Goal: Task Accomplishment & Management: Manage account settings

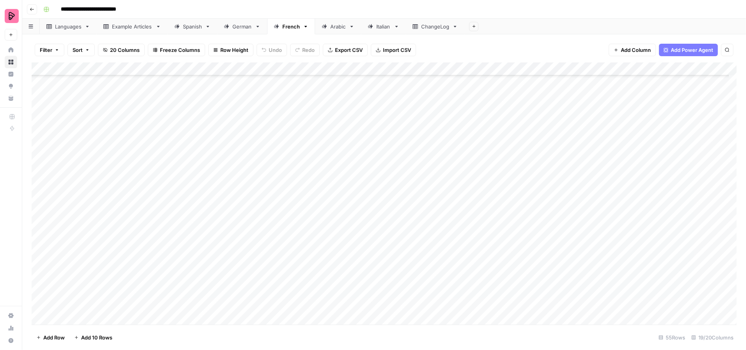
scroll to position [325, 0]
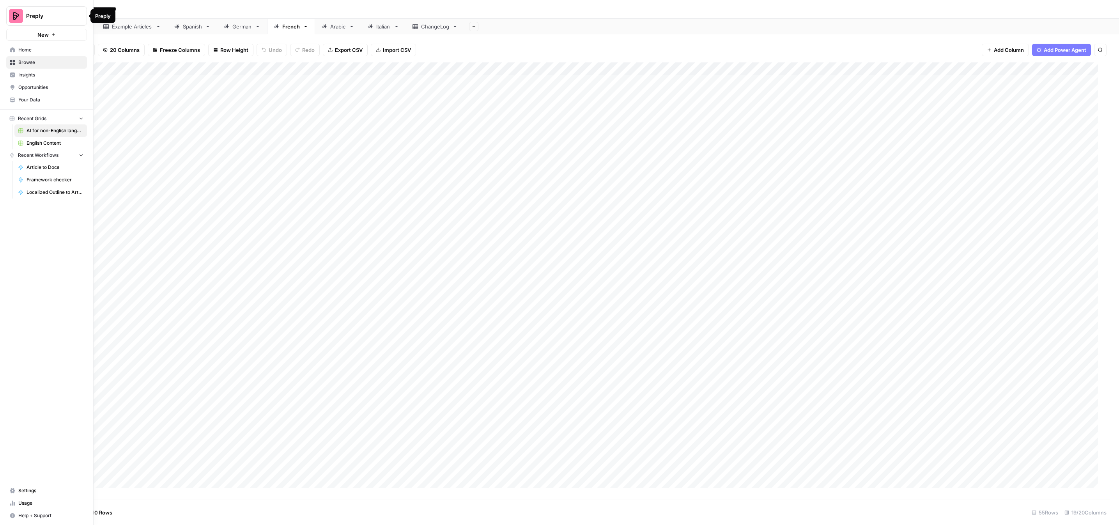
click at [43, 48] on span "Home" at bounding box center [50, 49] width 65 height 7
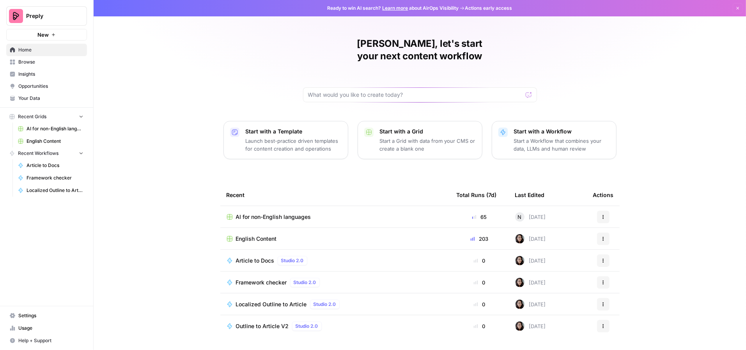
click at [28, 316] on span "Settings" at bounding box center [50, 315] width 65 height 7
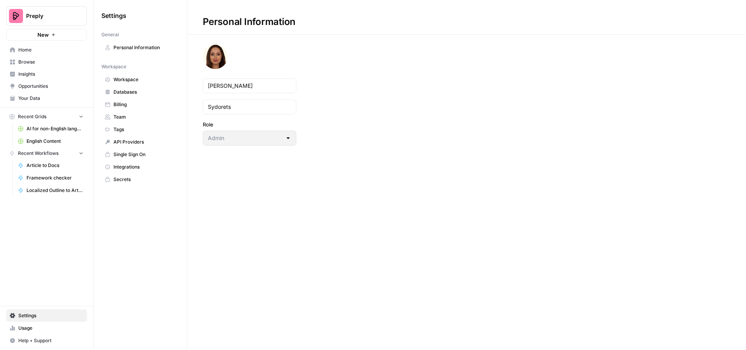
click at [125, 77] on span "Workspace" at bounding box center [144, 79] width 62 height 7
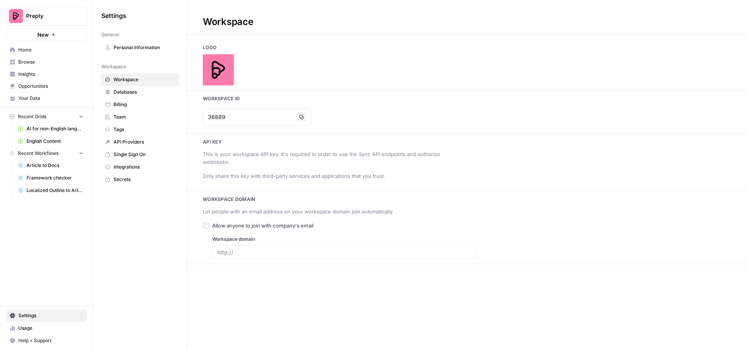
type input "www.preply.com"
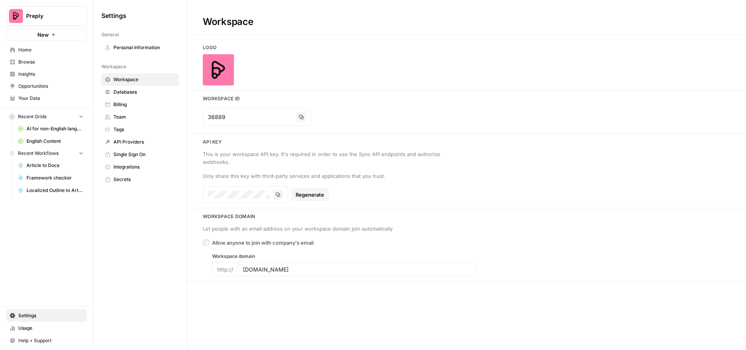
click at [37, 51] on span "Home" at bounding box center [50, 49] width 65 height 7
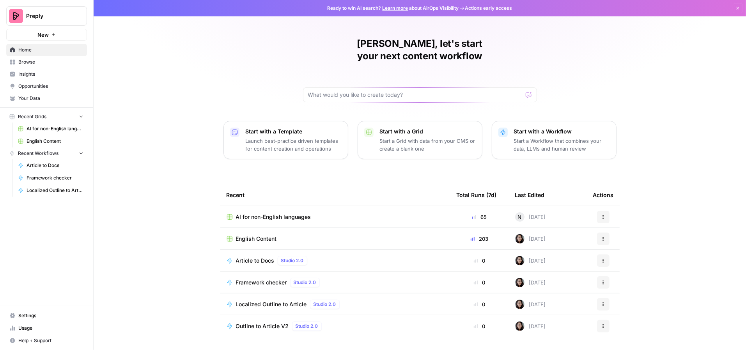
click at [61, 18] on span "Preply" at bounding box center [49, 16] width 47 height 8
click at [159, 34] on div "Marta, let's start your next content workflow Start with a Template Launch best…" at bounding box center [420, 185] width 652 height 371
click at [735, 8] on icon "button" at bounding box center [737, 8] width 5 height 5
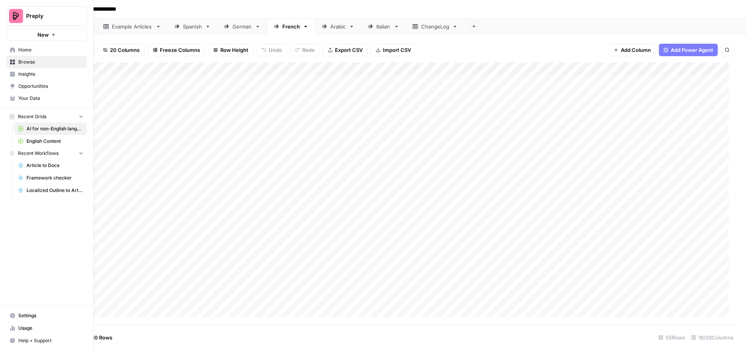
click at [23, 51] on span "Home" at bounding box center [50, 49] width 65 height 7
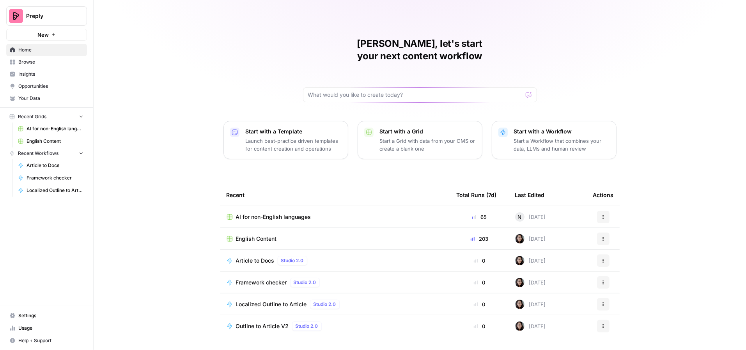
click at [31, 62] on span "Browse" at bounding box center [50, 61] width 65 height 7
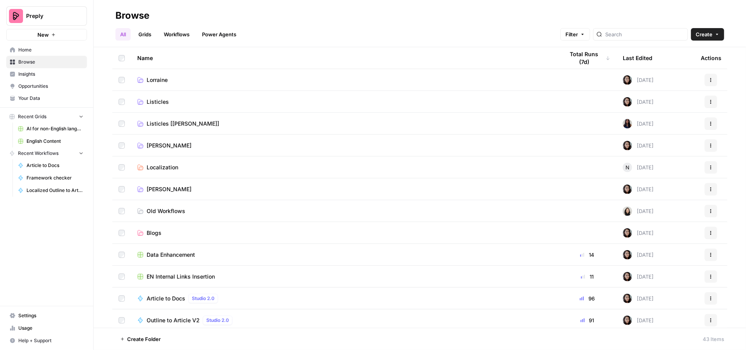
click at [30, 76] on span "Insights" at bounding box center [50, 74] width 65 height 7
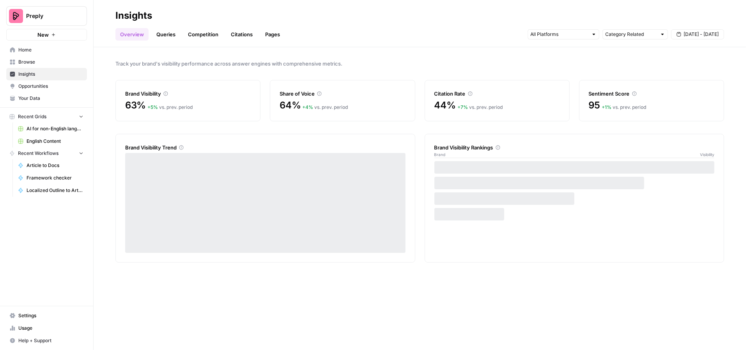
click at [27, 85] on span "Opportunities" at bounding box center [50, 86] width 65 height 7
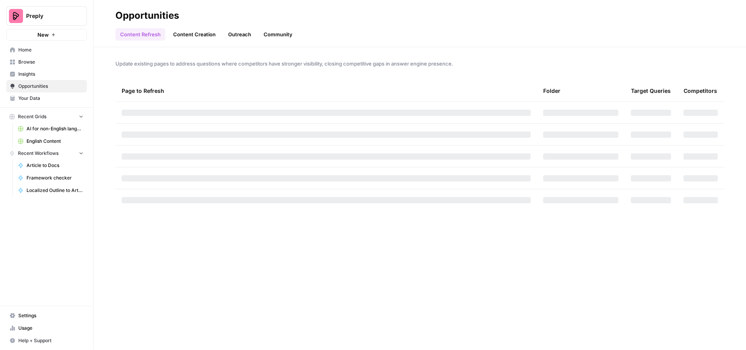
click at [25, 98] on span "Your Data" at bounding box center [50, 98] width 65 height 7
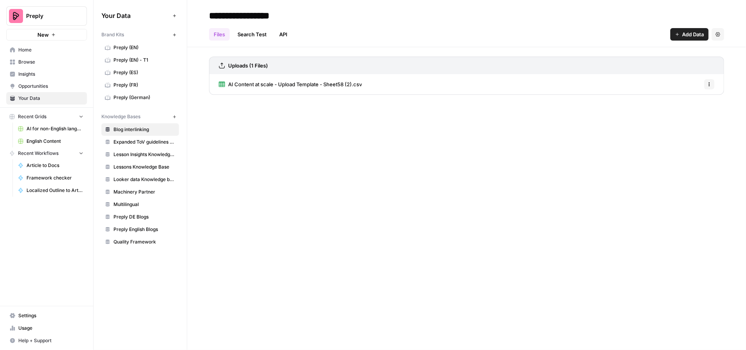
click at [30, 329] on span "Usage" at bounding box center [50, 327] width 65 height 7
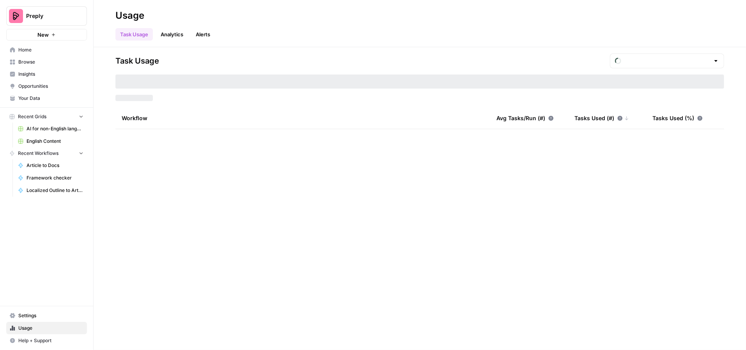
type input "September Tasks"
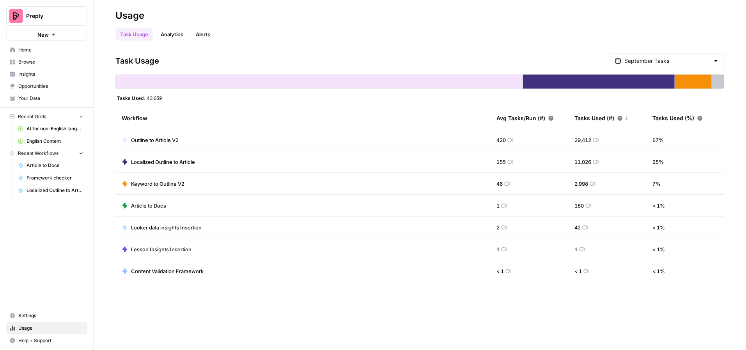
click at [32, 316] on span "Settings" at bounding box center [50, 315] width 65 height 7
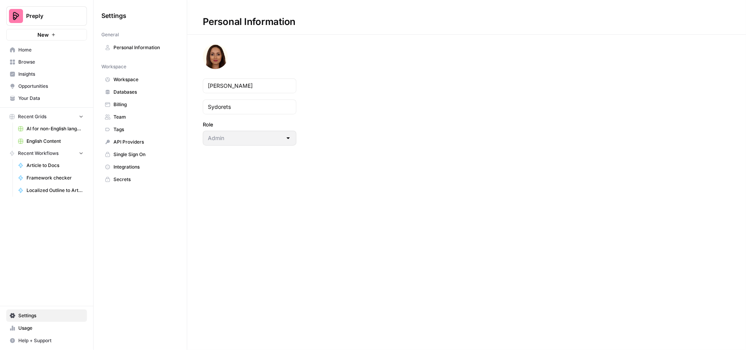
click at [126, 117] on span "Team" at bounding box center [144, 116] width 62 height 7
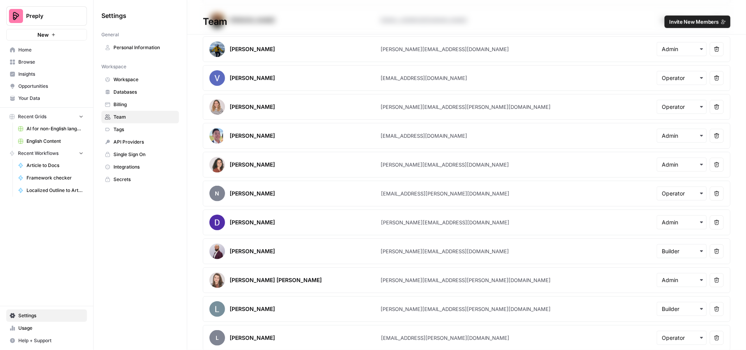
scroll to position [671, 0]
click at [690, 21] on span "Invite New Members" at bounding box center [694, 22] width 50 height 8
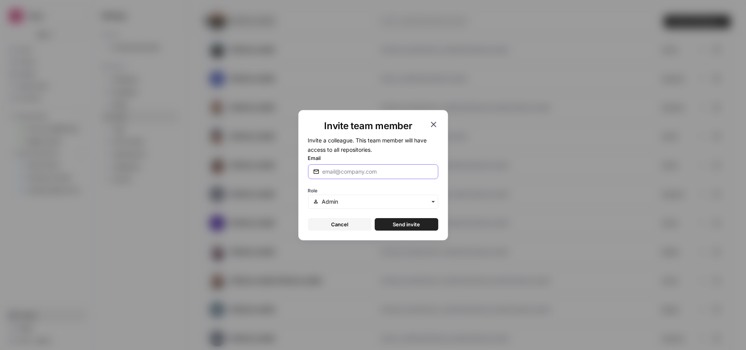
click at [358, 175] on input "Email" at bounding box center [377, 172] width 111 height 8
click at [346, 201] on input "text" at bounding box center [377, 202] width 111 height 8
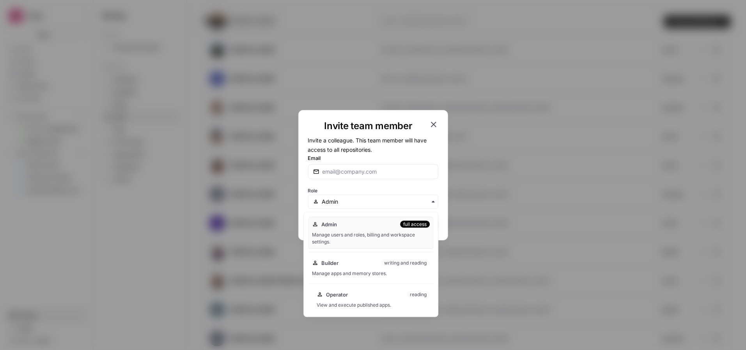
drag, startPoint x: 346, startPoint y: 299, endPoint x: 352, endPoint y: 284, distance: 15.7
click at [346, 299] on div "Operator reading View and execute published apps." at bounding box center [373, 299] width 120 height 25
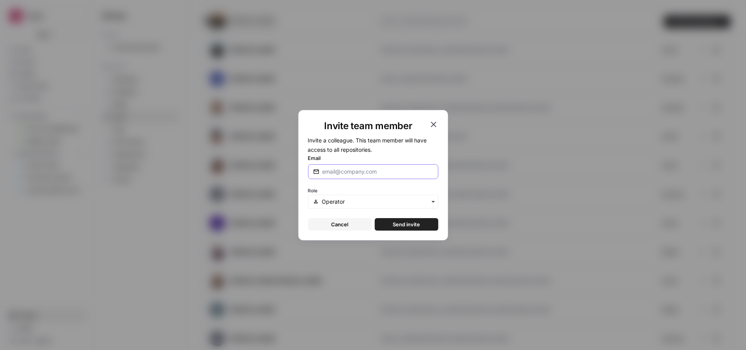
click at [354, 168] on input "Email" at bounding box center [377, 172] width 111 height 8
paste input "claire@hauteplume.com"
type input "claire@hauteplume.com"
click at [410, 225] on span "Send invite" at bounding box center [406, 224] width 27 height 8
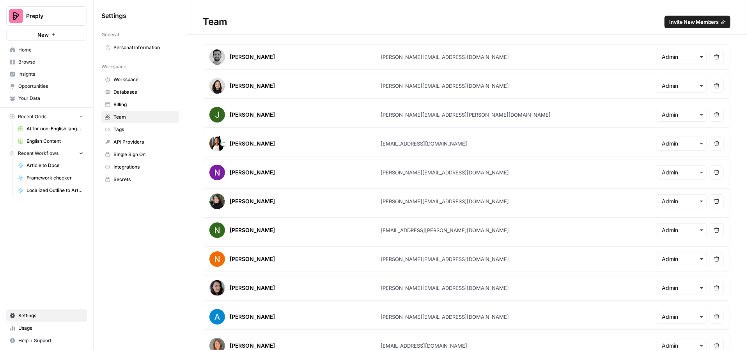
scroll to position [723, 0]
